Goal: Check status: Check status

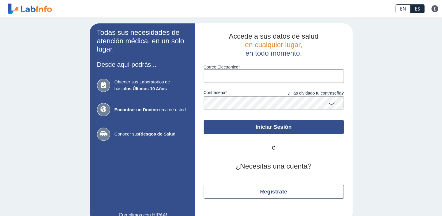
type input "[EMAIL_ADDRESS][DOMAIN_NAME]"
click at [277, 127] on button "Iniciar Sesión" at bounding box center [274, 127] width 140 height 14
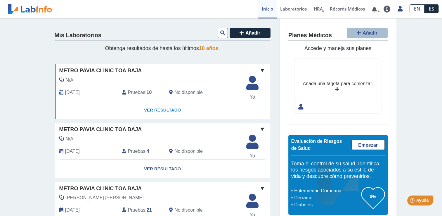
click at [166, 111] on link "Ver Resultado" at bounding box center [162, 110] width 215 height 18
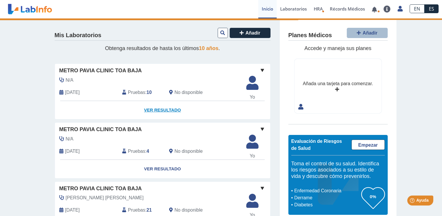
click at [161, 106] on link "Ver Resultado" at bounding box center [162, 110] width 215 height 18
click at [157, 109] on link "Ver Resultado" at bounding box center [162, 110] width 215 height 18
click at [171, 111] on link "Ver Resultado" at bounding box center [162, 110] width 215 height 18
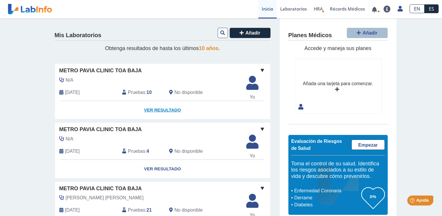
click at [162, 110] on link "Ver Resultado" at bounding box center [162, 110] width 215 height 18
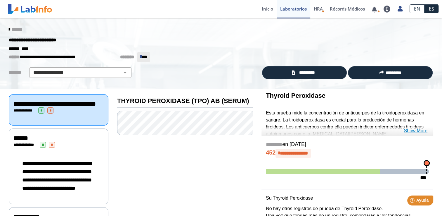
click at [417, 131] on link "Show More" at bounding box center [416, 130] width 24 height 7
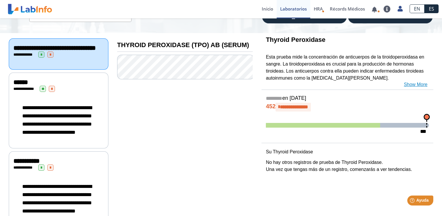
scroll to position [59, 0]
